Goal: Information Seeking & Learning: Learn about a topic

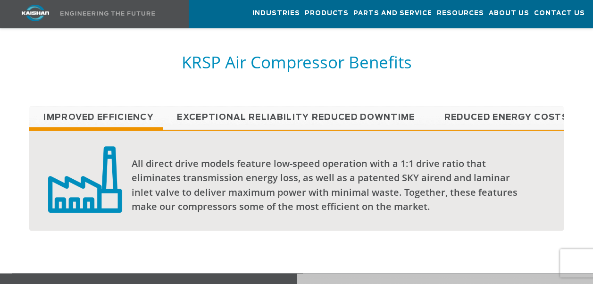
scroll to position [697, 0]
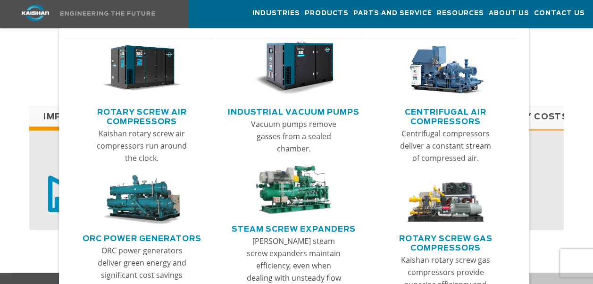
click at [157, 113] on link "Rotary Screw Air Compressors" at bounding box center [142, 116] width 144 height 24
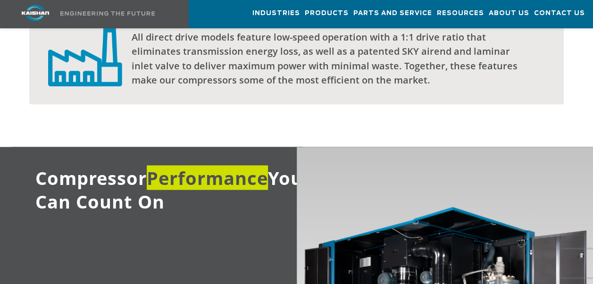
scroll to position [834, 0]
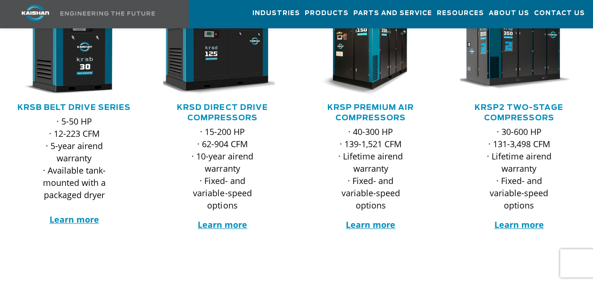
scroll to position [209, 0]
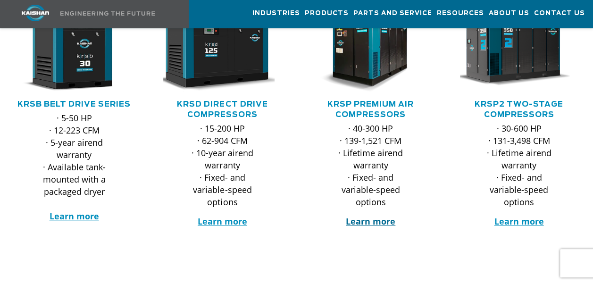
click at [381, 216] on strong "Learn more" at bounding box center [371, 221] width 50 height 11
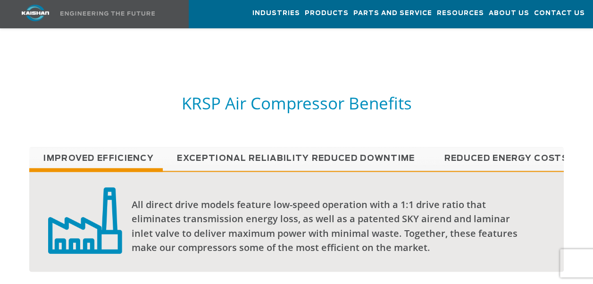
scroll to position [699, 0]
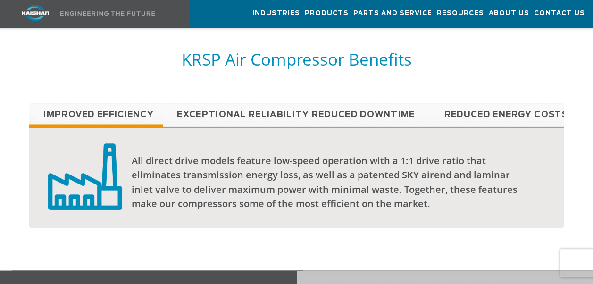
click at [347, 103] on link "Reduced Downtime" at bounding box center [363, 115] width 134 height 24
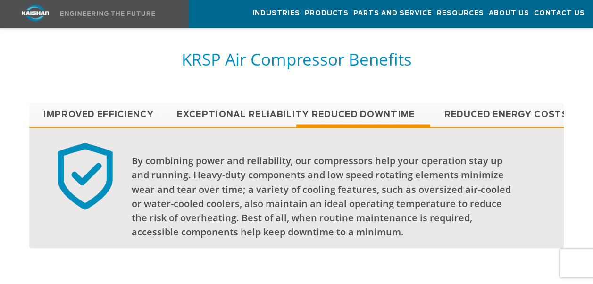
click at [468, 103] on link "Reduced Energy Costs" at bounding box center [497, 115] width 134 height 24
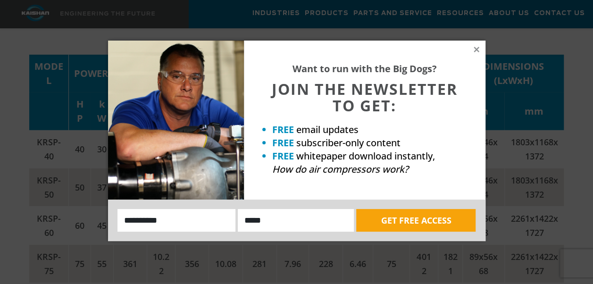
scroll to position [1470, 0]
click at [475, 50] on icon at bounding box center [476, 49] width 5 height 5
